Goal: Consume media (video, audio)

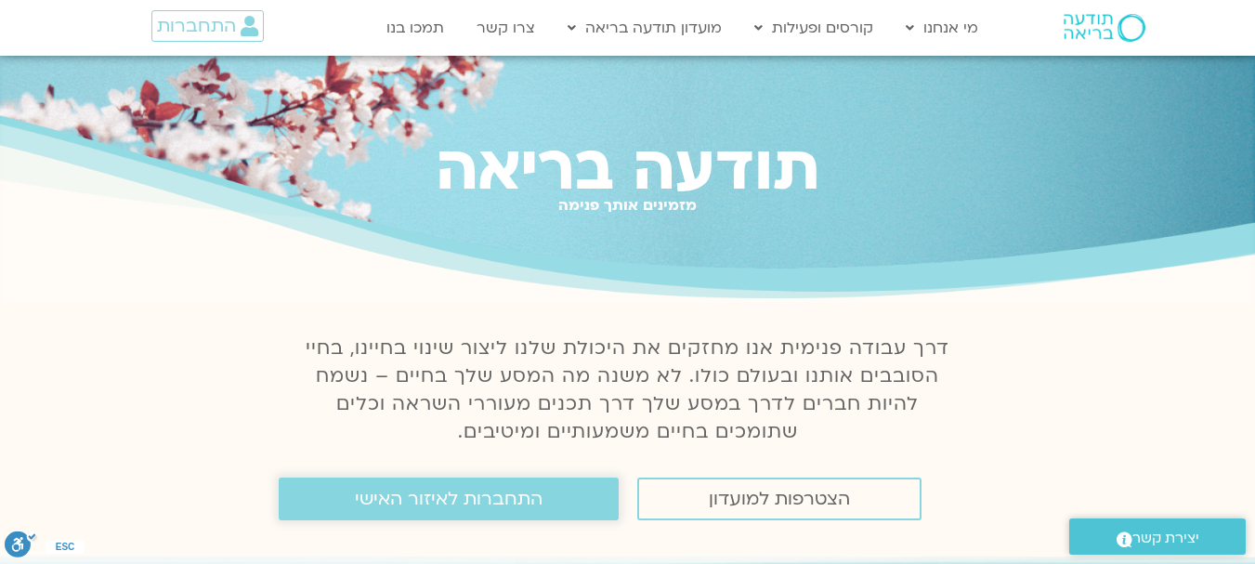
click at [573, 490] on link "התחברות לאיזור האישי" at bounding box center [449, 498] width 340 height 43
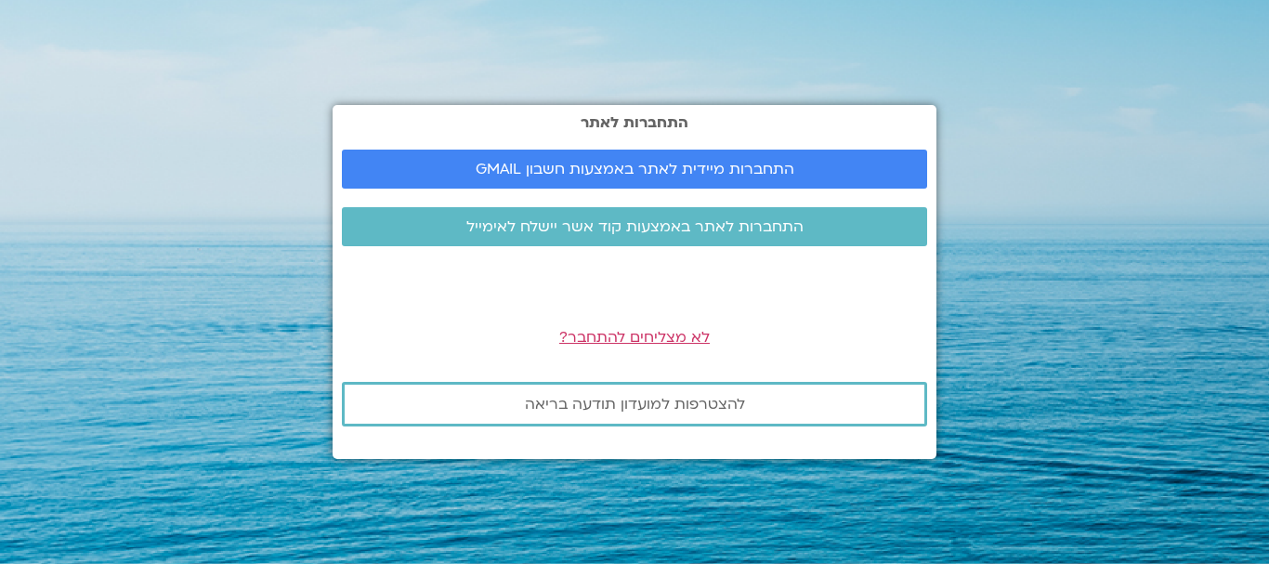
click at [510, 503] on div "התחברות לאתר התחברות מיידית לאתר באמצעות חשבון GMAIL התחברות לאתר באמצעות קוד א…" at bounding box center [634, 282] width 604 height 564
click at [657, 171] on span "התחברות מיידית לאתר באמצעות חשבון GMAIL" at bounding box center [634, 169] width 319 height 17
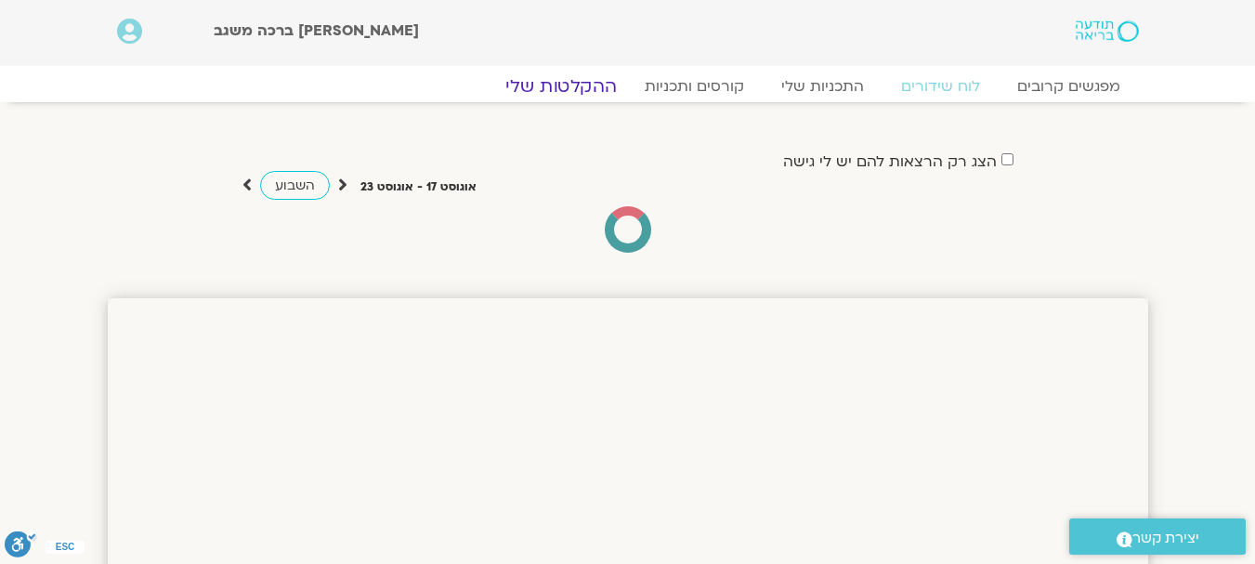
click at [582, 87] on link "ההקלטות שלי" at bounding box center [561, 86] width 156 height 22
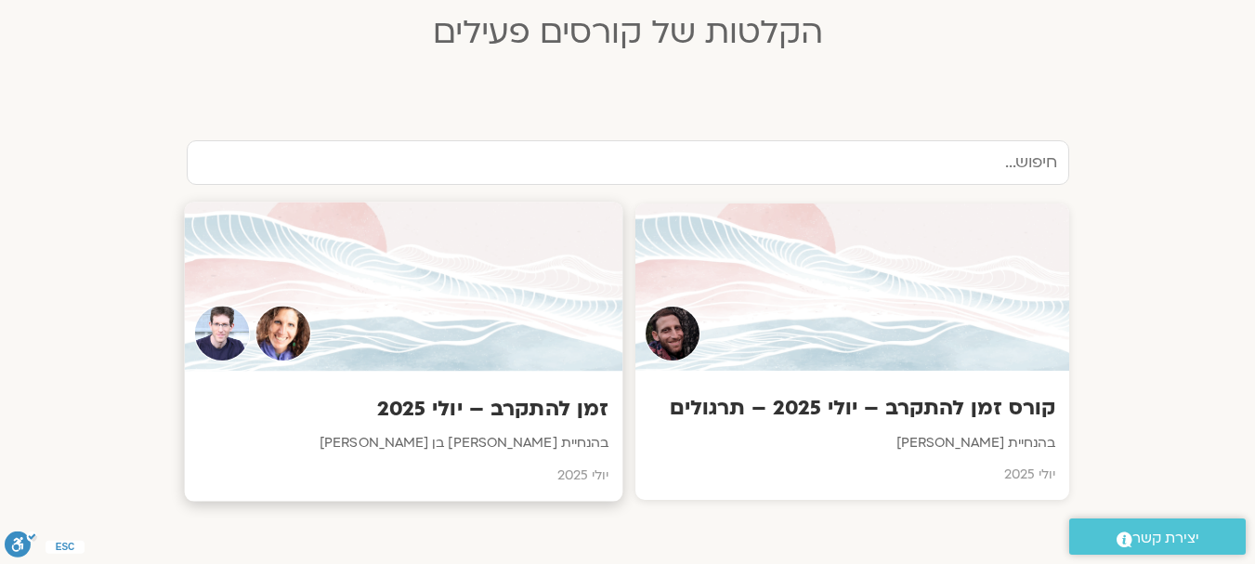
scroll to position [530, 0]
click at [471, 382] on div "זמן להתקרב – יולי 2025 בהנחיית שאנייה כהן בן חיים וערן טייכר יולי 2025" at bounding box center [403, 436] width 438 height 130
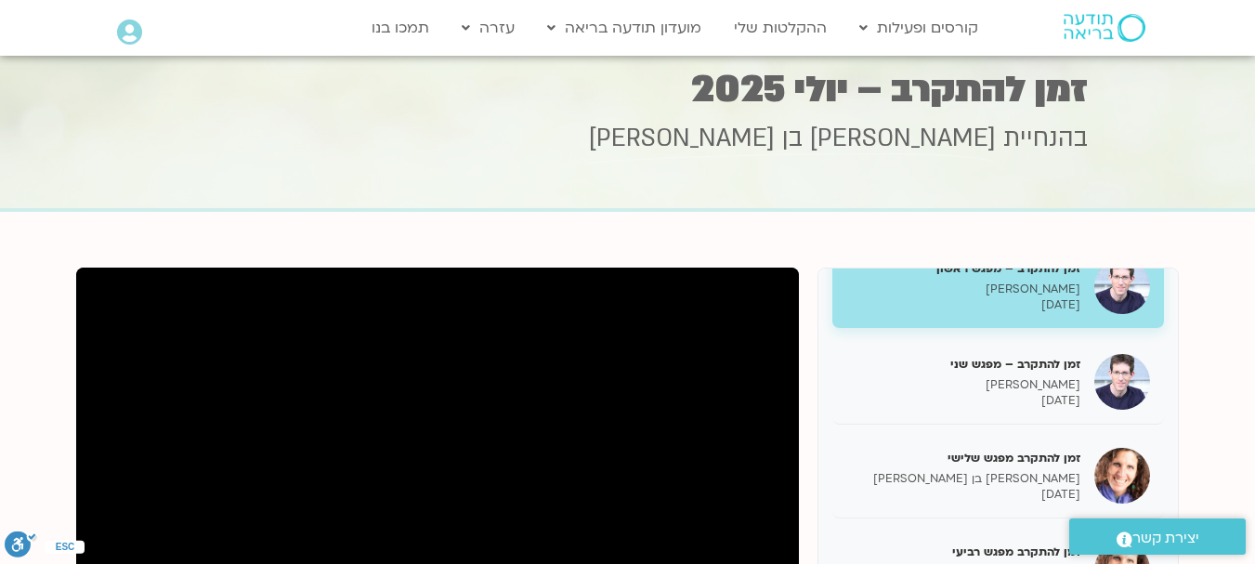
scroll to position [193, 0]
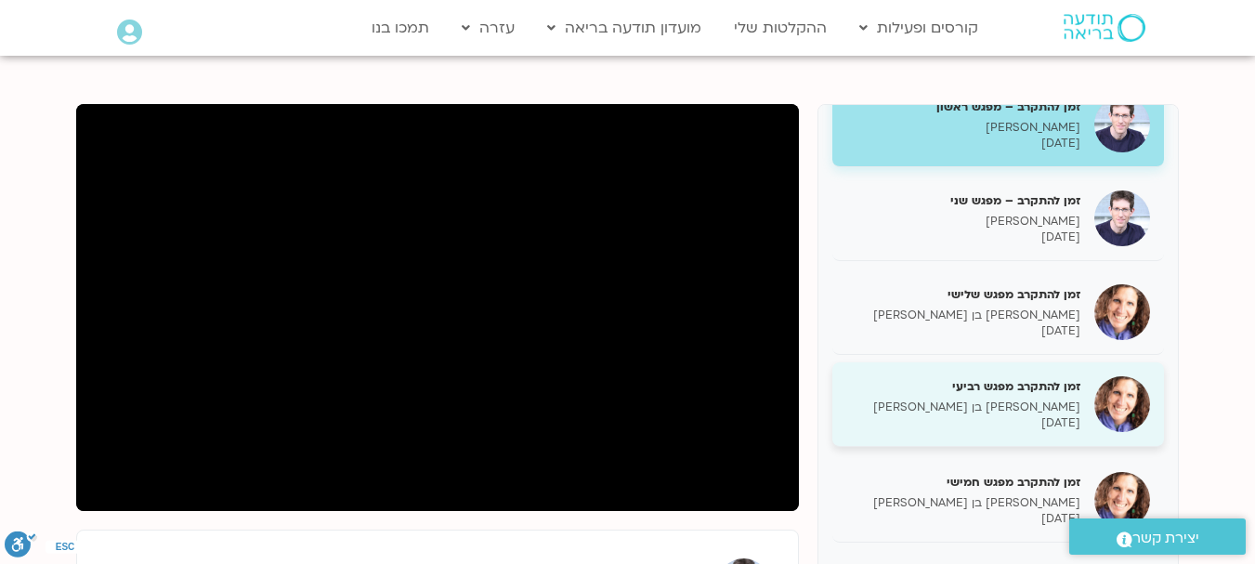
click at [931, 426] on p "[DATE]" at bounding box center [963, 423] width 234 height 16
